Goal: Information Seeking & Learning: Find specific page/section

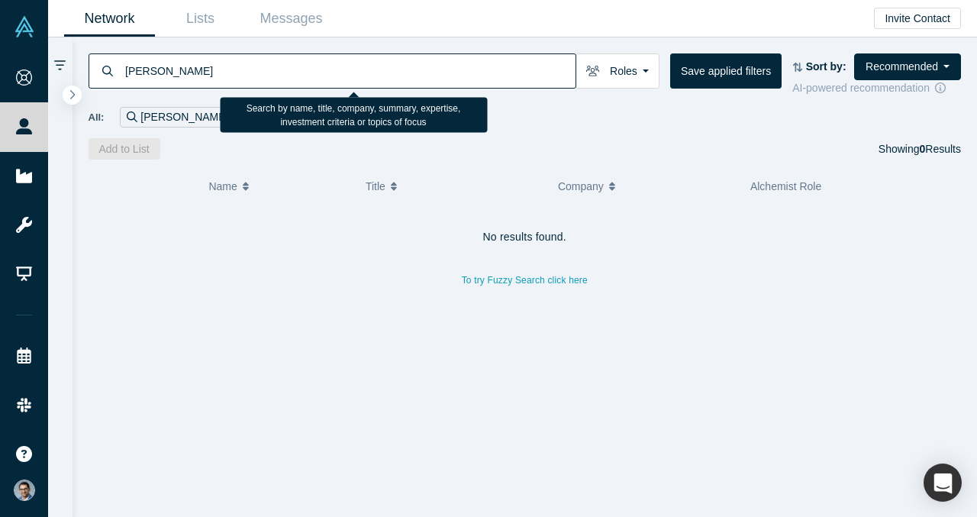
drag, startPoint x: 162, startPoint y: 72, endPoint x: 321, endPoint y: 72, distance: 158.7
click at [321, 72] on input "[PERSON_NAME]" at bounding box center [350, 71] width 452 height 36
type input "Michia"
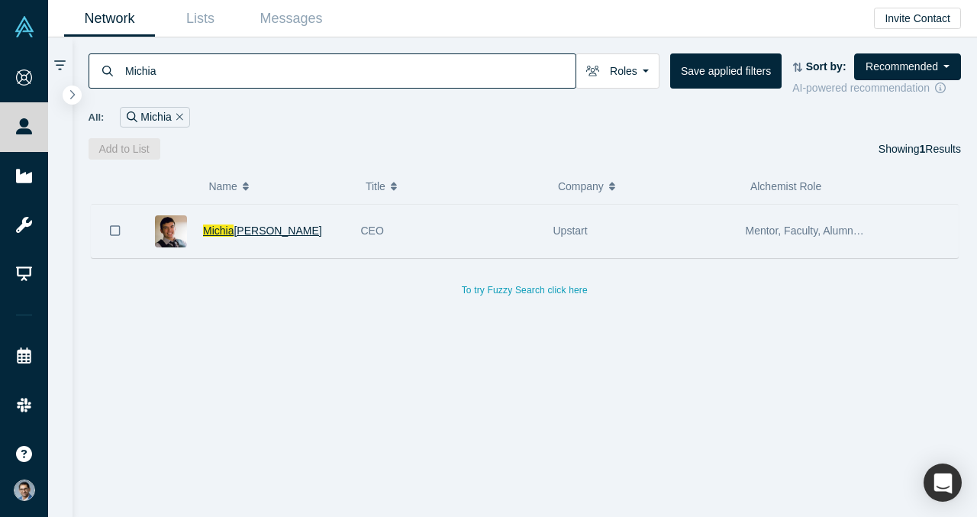
click at [253, 230] on span "Rohrssen" at bounding box center [278, 230] width 88 height 12
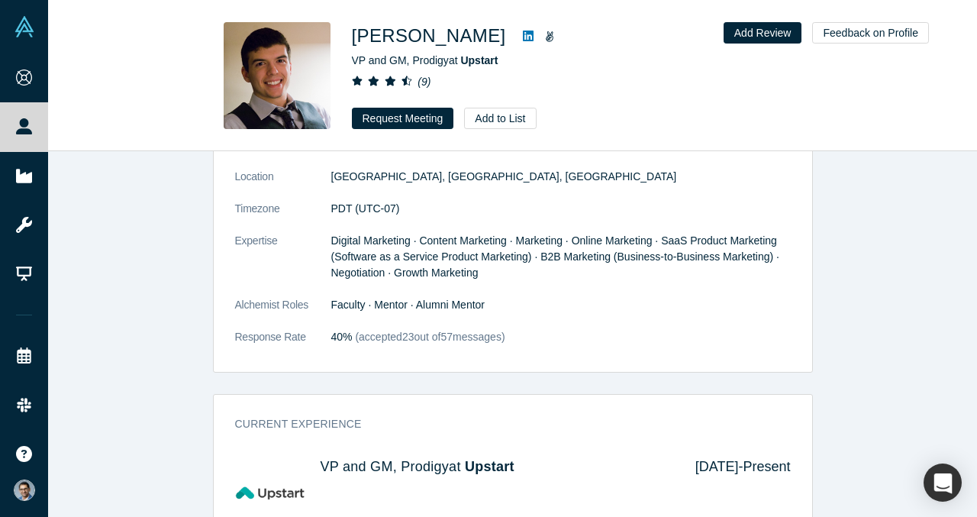
scroll to position [511, 0]
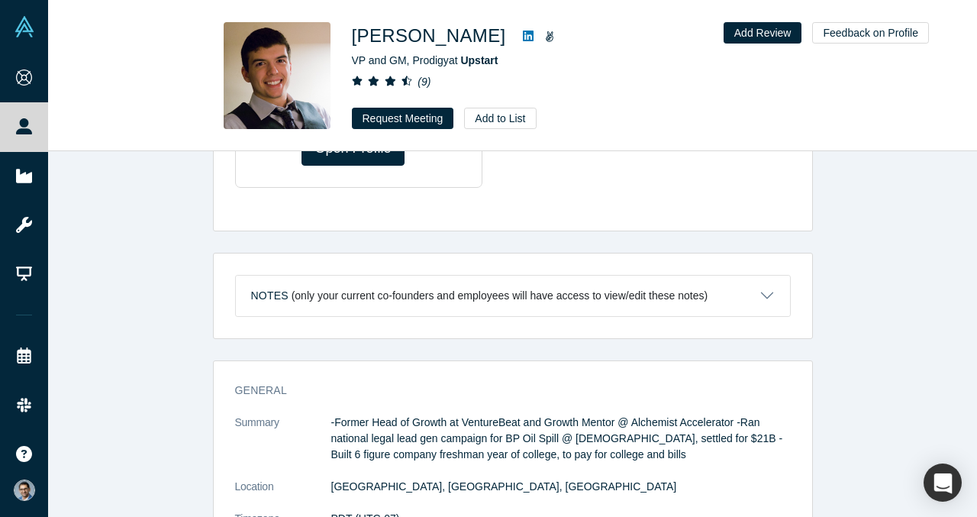
click at [523, 31] on icon at bounding box center [528, 36] width 11 height 11
drag, startPoint x: 346, startPoint y: 34, endPoint x: 489, endPoint y: 38, distance: 143.6
click at [489, 38] on div "Michia Rohrssen VP and GM, Prodigy at Upstart ( 9 ) Request Meeting Add to List" at bounding box center [513, 75] width 600 height 107
copy h1 "Michia Rohrssen"
click at [181, 213] on div "Was the recommendation useful? Profiles similar to Michia Rohrssen βeta Gil All…" at bounding box center [512, 334] width 929 height 366
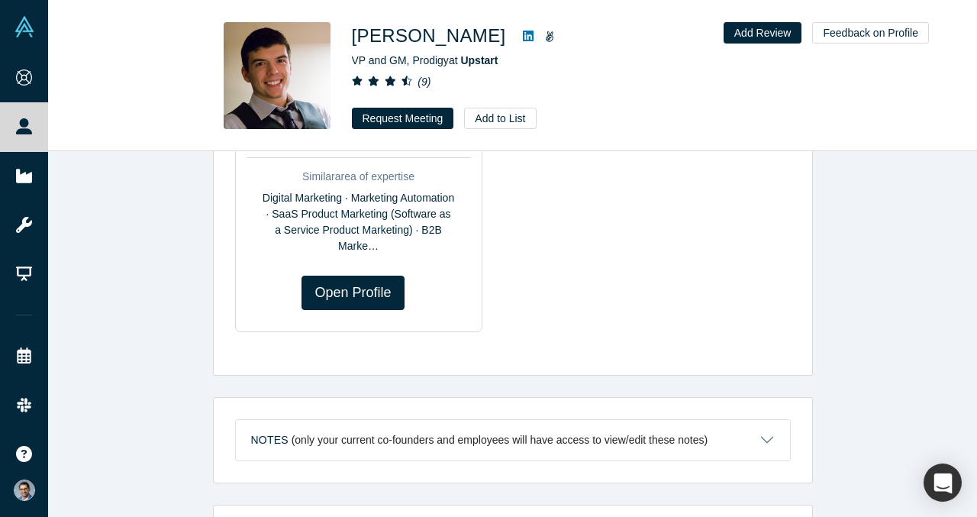
scroll to position [0, 0]
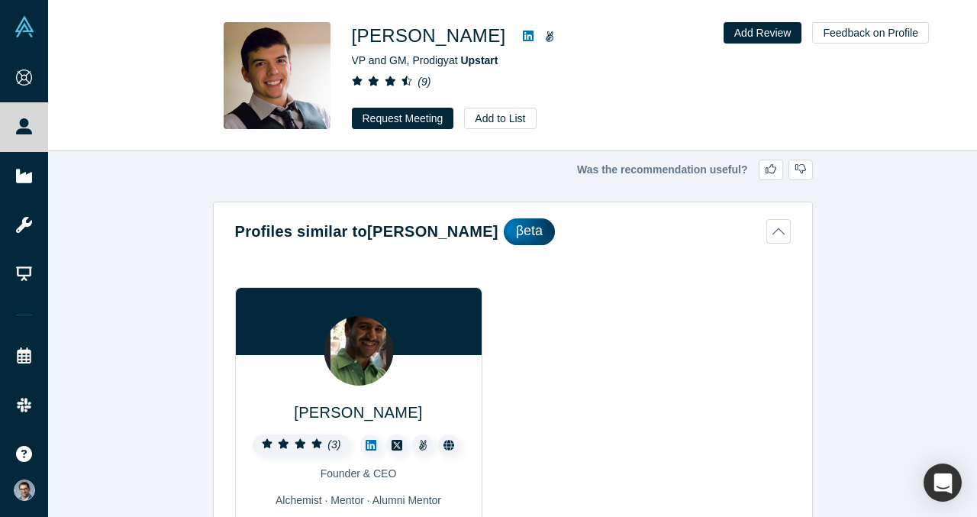
click at [691, 232] on button "Profiles similar to Michia Rohrssen βeta" at bounding box center [513, 231] width 556 height 27
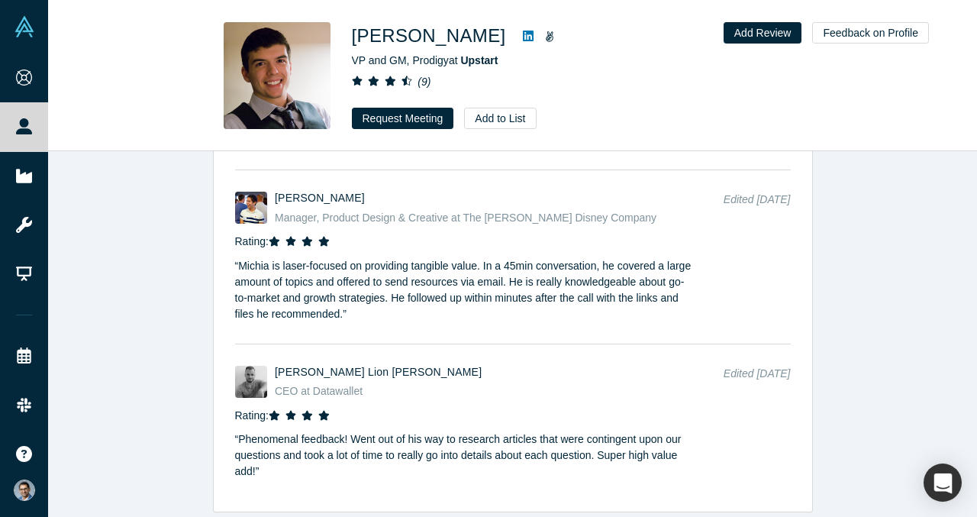
scroll to position [1855, 0]
